Goal: Transaction & Acquisition: Purchase product/service

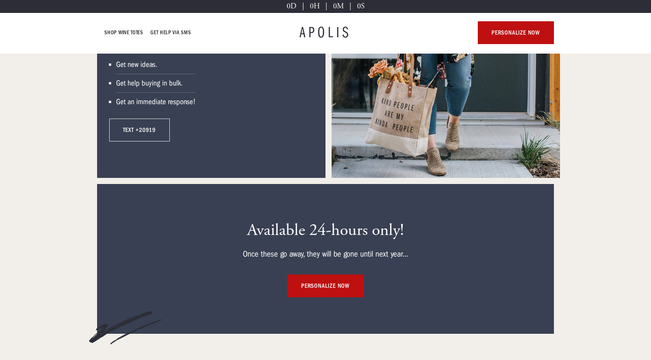
scroll to position [4174, 0]
click at [320, 287] on link "personalize now" at bounding box center [325, 286] width 76 height 23
